Goal: Information Seeking & Learning: Check status

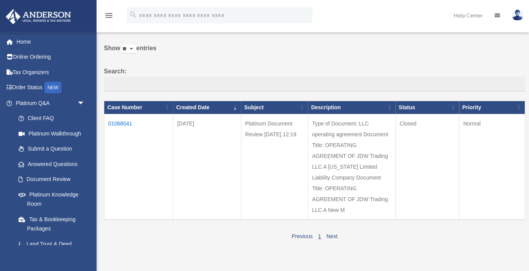
scroll to position [41, 0]
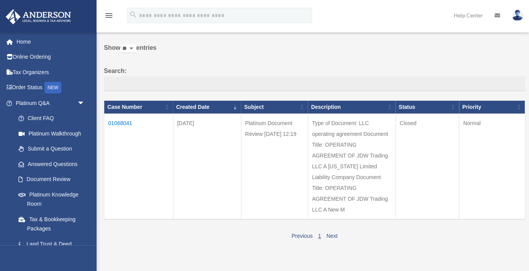
click at [120, 122] on td "01068041" at bounding box center [138, 167] width 69 height 106
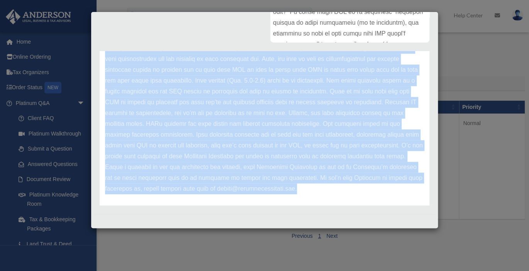
scroll to position [227, 0]
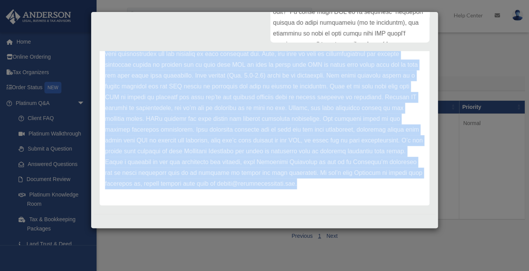
drag, startPoint x: 106, startPoint y: 85, endPoint x: 377, endPoint y: 194, distance: 291.6
click at [377, 194] on div "Update date : [DATE]" at bounding box center [265, 27] width 330 height 357
copy div "Update date : [DATE] There are a couple of key clauses that we like to see in a…"
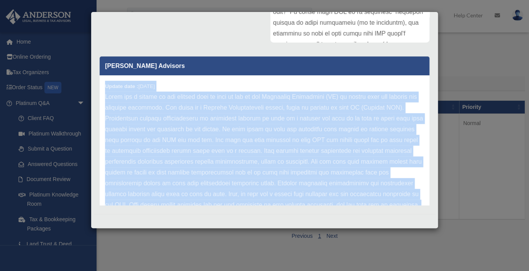
scroll to position [0, 0]
click at [379, 78] on div "Update date : [DATE]" at bounding box center [265, 253] width 330 height 357
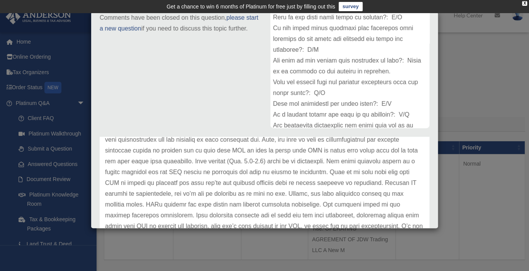
scroll to position [44, 0]
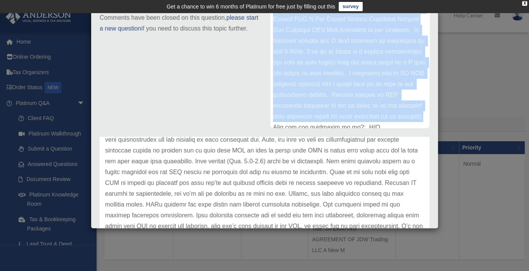
drag, startPoint x: 275, startPoint y: 131, endPoint x: 370, endPoint y: 125, distance: 95.6
click at [370, 125] on div at bounding box center [349, 70] width 159 height 116
copy div "Type of Document: LLC operating agreement Document Title: OPERATING AGREEMENT O…"
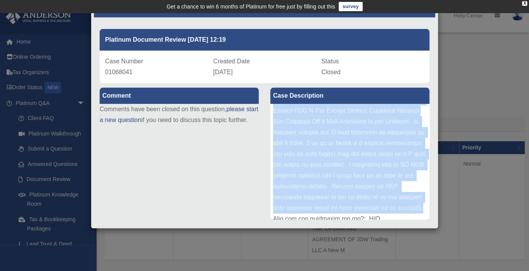
scroll to position [0, 0]
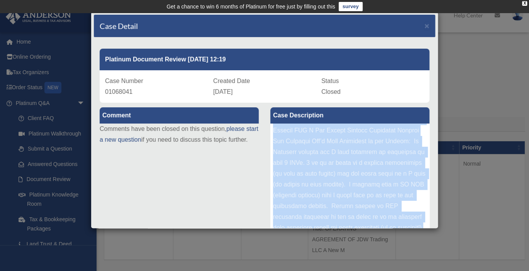
drag, startPoint x: 105, startPoint y: 57, endPoint x: 247, endPoint y: 60, distance: 141.4
click at [247, 60] on div "Platinum Document Review [DATE] 12:19" at bounding box center [265, 60] width 330 height 22
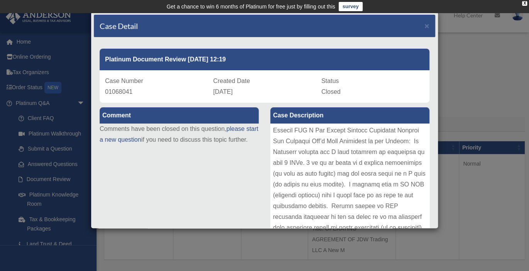
click at [102, 57] on div "Platinum Document Review [DATE] 12:19" at bounding box center [265, 60] width 330 height 22
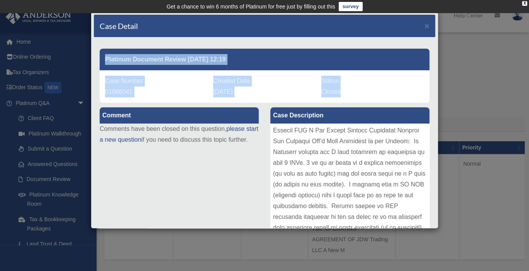
drag, startPoint x: 106, startPoint y: 58, endPoint x: 345, endPoint y: 91, distance: 241.4
click at [345, 91] on div "Platinum Document Review [DATE] 12:19 Case Number 01068041 Created Date [DATE] …" at bounding box center [265, 73] width 342 height 60
copy div "Platinum Document Review [DATE] 12:19 Case Number 01068041 Created Date [DATE] …"
click at [427, 26] on span "×" at bounding box center [427, 25] width 5 height 9
